Goal: Book appointment/travel/reservation

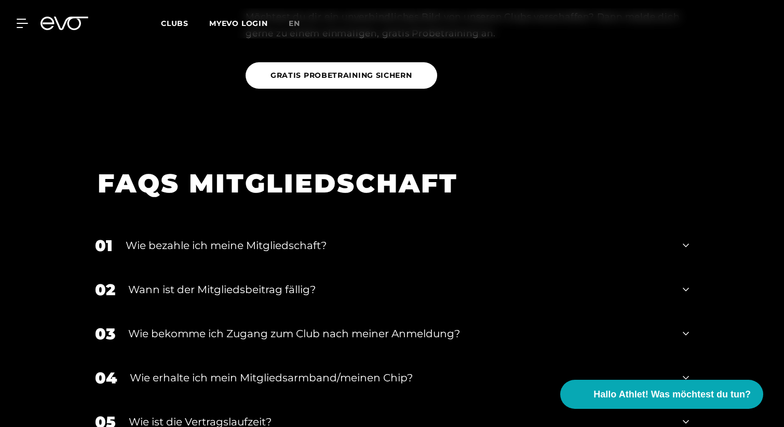
scroll to position [1796, 0]
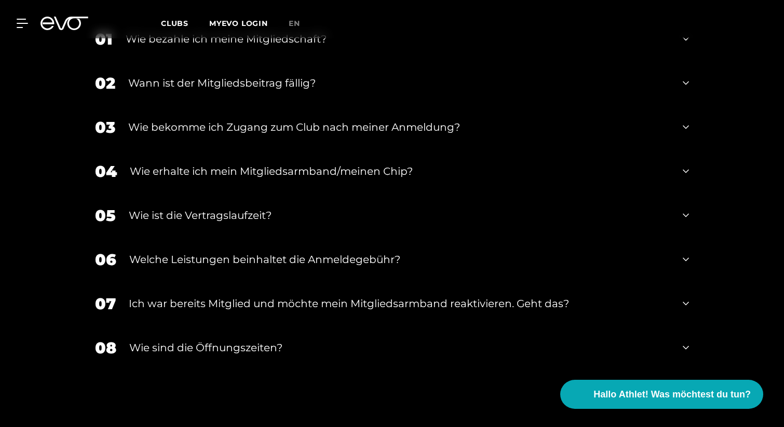
click at [430, 75] on div "Wann ist der Mitgliedsbeitrag fällig?" at bounding box center [399, 83] width 542 height 16
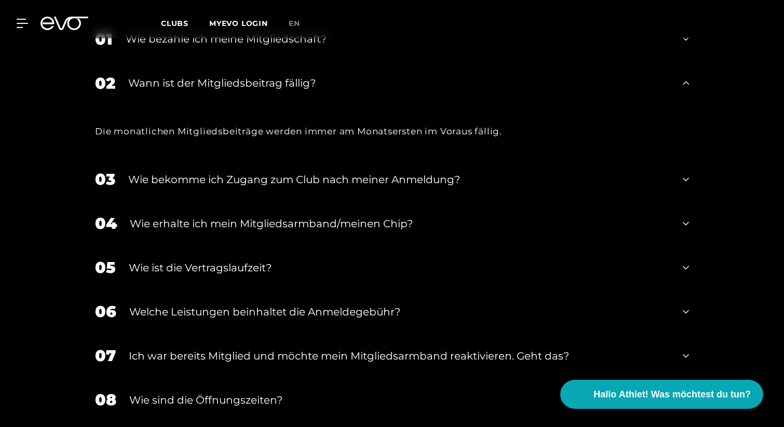
click at [430, 75] on div "Wann ist der Mitgliedsbeitrag fällig?" at bounding box center [399, 83] width 542 height 16
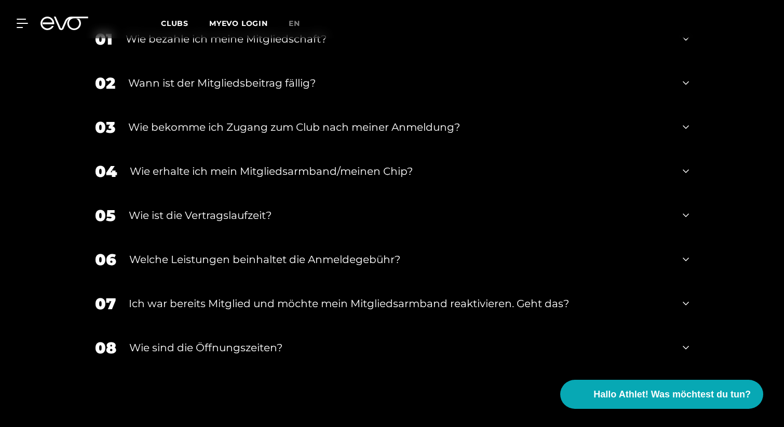
click at [430, 75] on div "Wann ist der Mitgliedsbeitrag fällig?" at bounding box center [399, 83] width 542 height 16
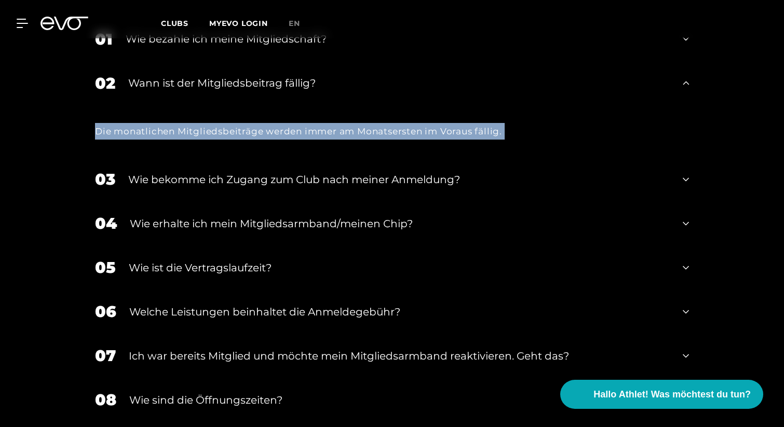
click at [437, 123] on div "Die monatlichen Mitgliedsbeiträge werden immer am Monatsersten im Voraus fällig." at bounding box center [392, 131] width 594 height 17
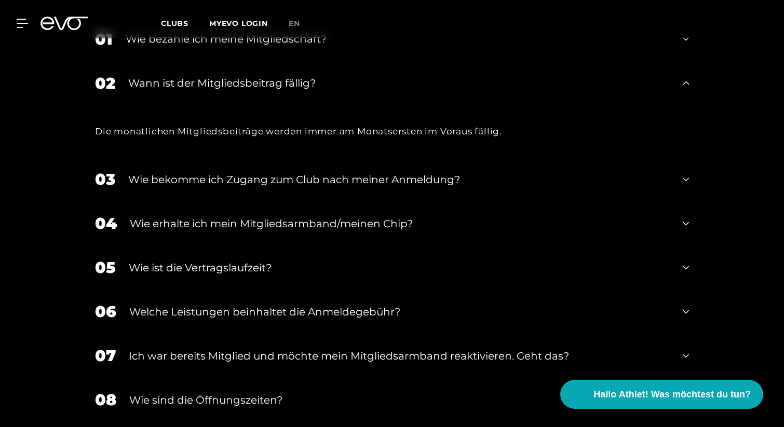
click at [440, 75] on div "Wann ist der Mitgliedsbeitrag fällig?" at bounding box center [399, 83] width 542 height 16
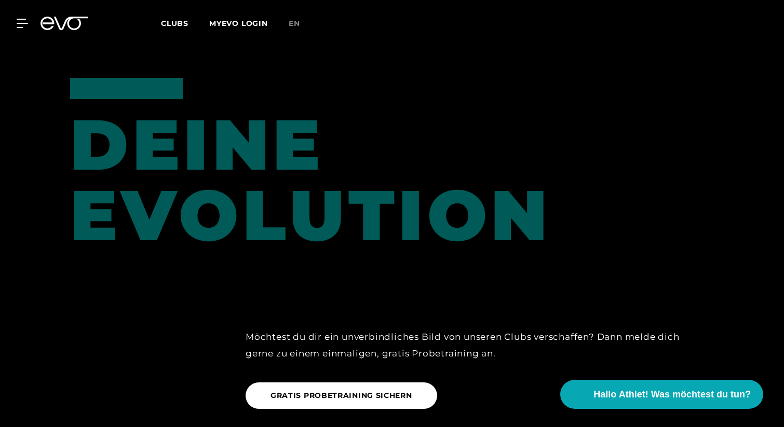
scroll to position [1457, 0]
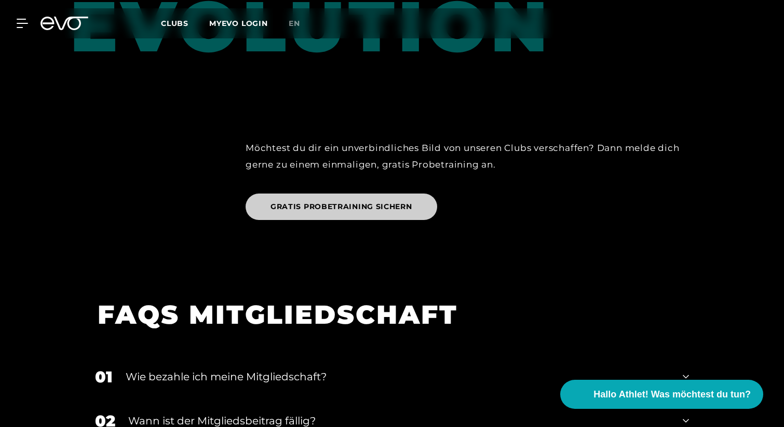
click at [378, 202] on span "GRATIS PROBETRAINING SICHERN" at bounding box center [342, 207] width 142 height 11
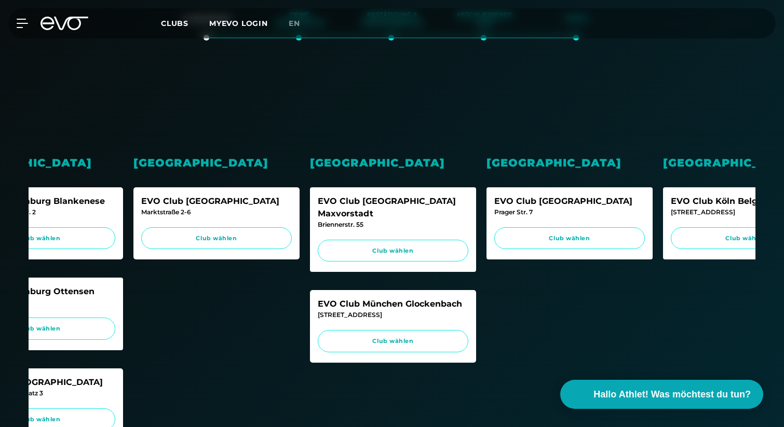
scroll to position [0, 436]
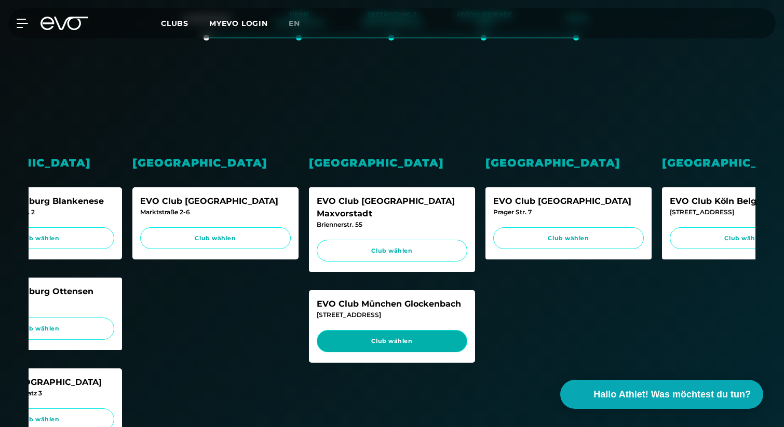
click at [389, 337] on span "Club wählen" at bounding box center [392, 341] width 131 height 9
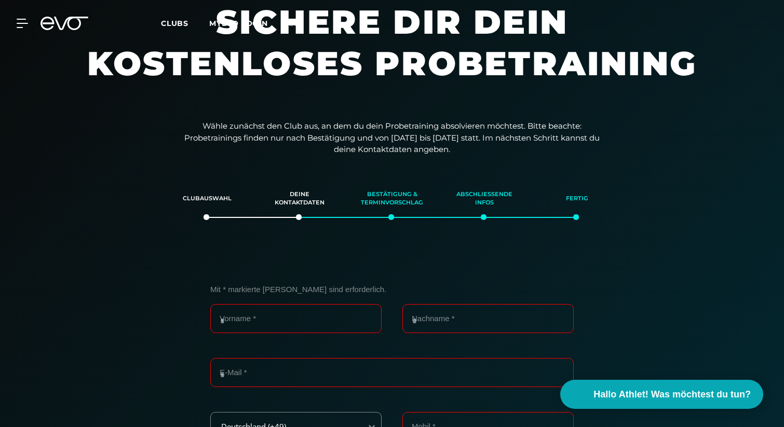
scroll to position [0, 0]
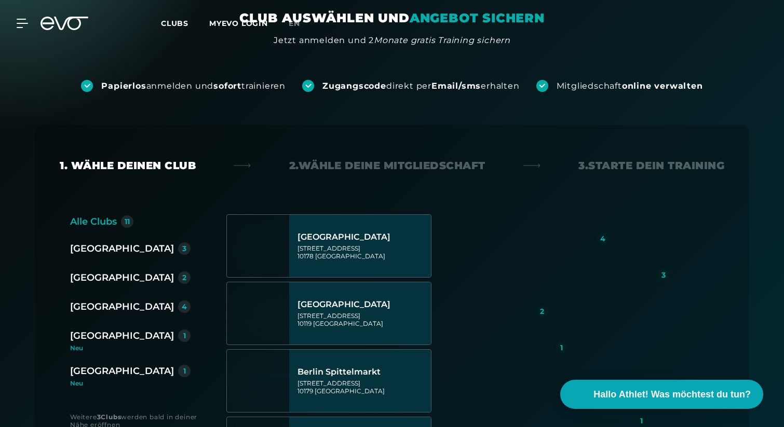
scroll to position [119, 0]
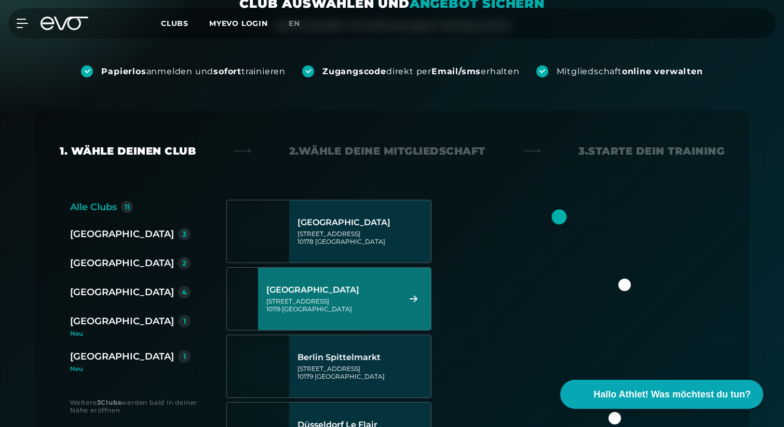
click at [82, 331] on div "Neu" at bounding box center [134, 334] width 129 height 6
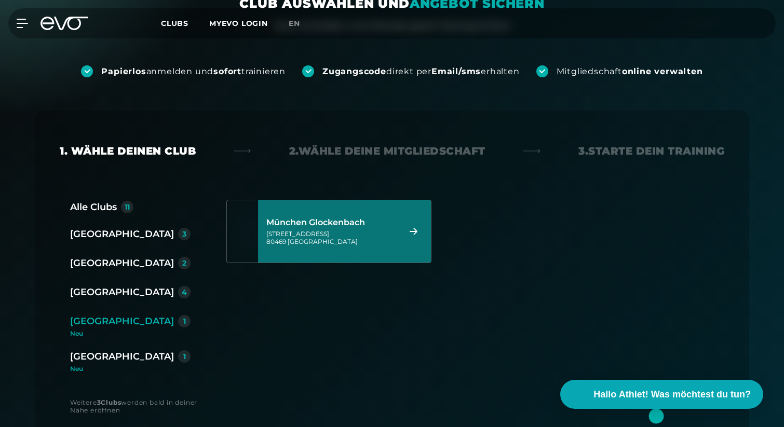
click at [358, 245] on div "[STREET_ADDRESS]" at bounding box center [331, 238] width 130 height 16
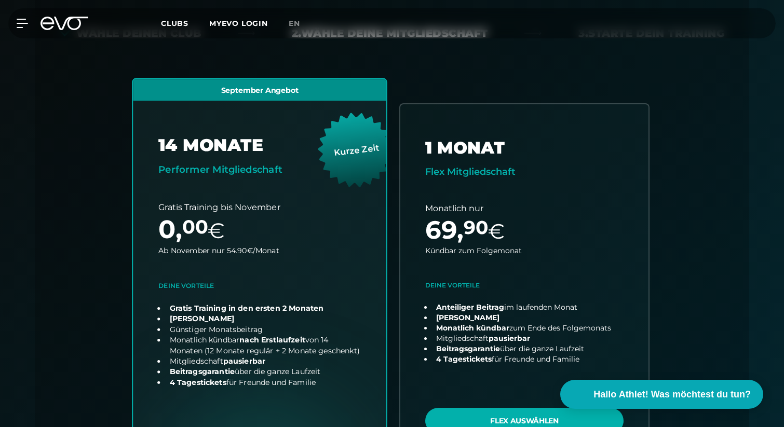
scroll to position [230, 0]
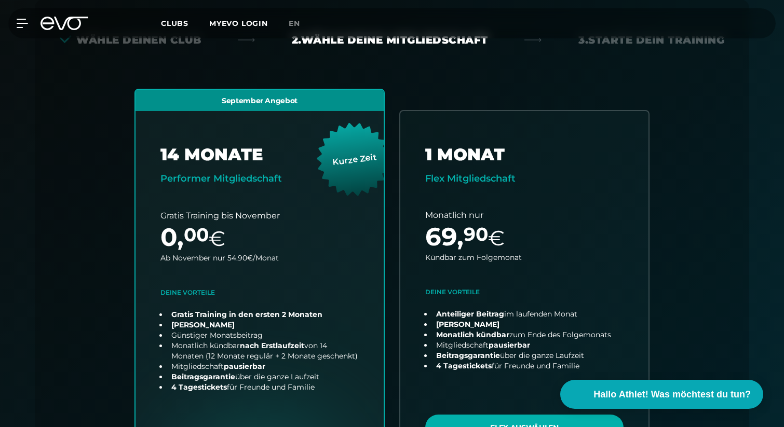
click at [175, 27] on span "Clubs" at bounding box center [175, 23] width 28 height 9
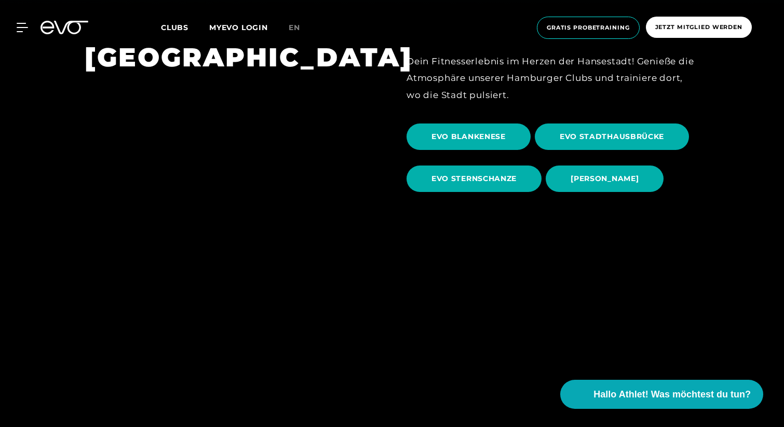
scroll to position [487, 0]
